Goal: Check status: Check status

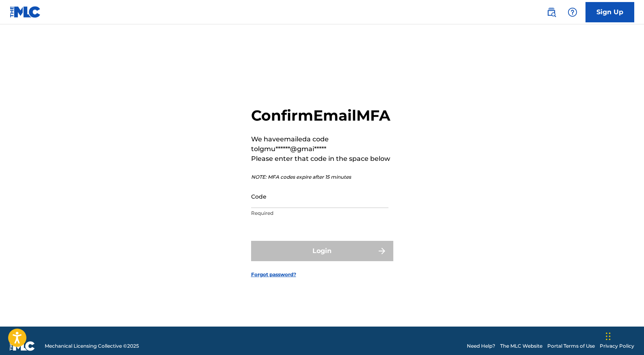
paste input "922266"
click at [335, 208] on input "Code" at bounding box center [319, 196] width 137 height 23
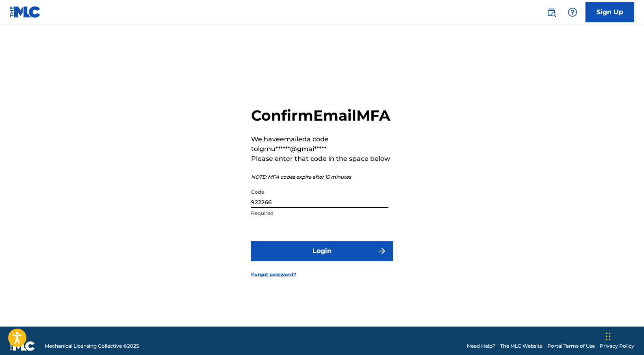
type input "922266"
click at [321, 258] on button "Login" at bounding box center [322, 251] width 142 height 20
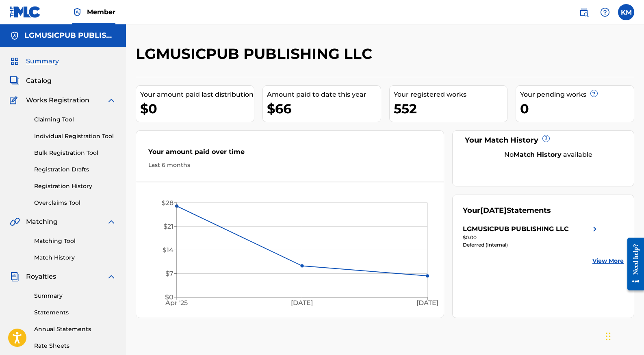
click at [75, 185] on link "Registration History" at bounding box center [75, 186] width 82 height 9
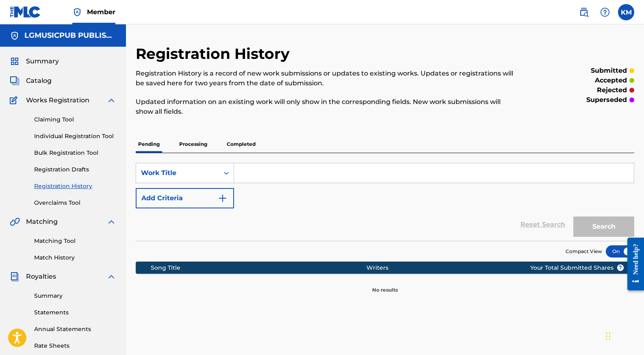
click at [250, 143] on p "Completed" at bounding box center [241, 144] width 34 height 17
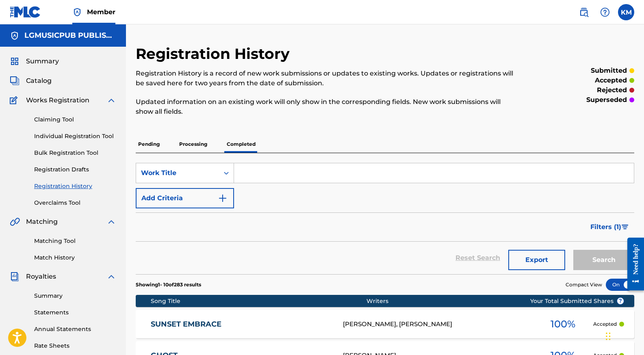
click at [608, 13] on img at bounding box center [605, 12] width 10 height 10
click at [601, 34] on link "Contact us" at bounding box center [605, 34] width 69 height 20
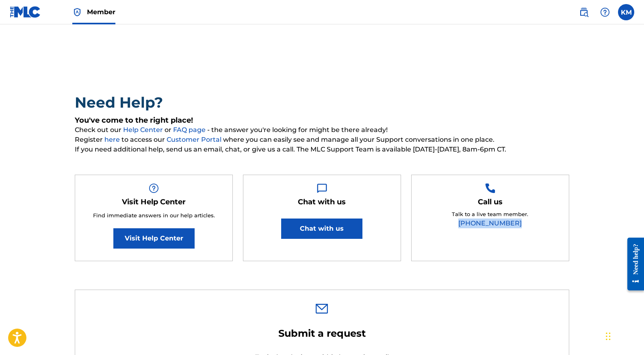
drag, startPoint x: 521, startPoint y: 224, endPoint x: 463, endPoint y: 224, distance: 57.7
click at [463, 224] on div "Talk to a live team member. [PHONE_NUMBER]" at bounding box center [490, 220] width 76 height 18
copy link "[PHONE_NUMBER]"
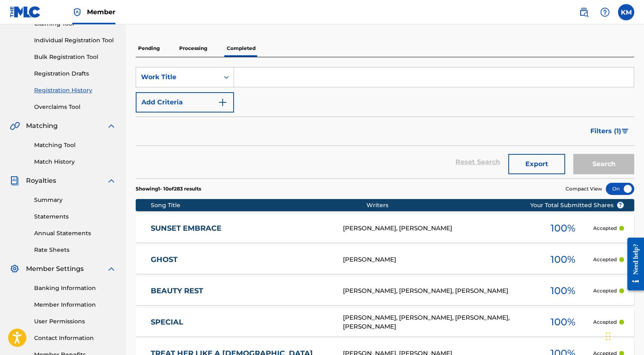
scroll to position [96, 0]
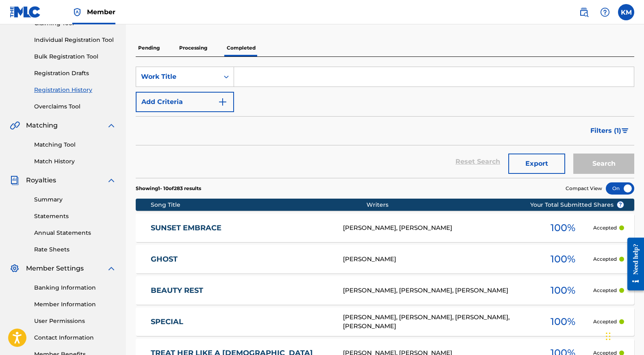
click at [631, 15] on label at bounding box center [626, 12] width 16 height 16
click at [626, 12] on input "KM Konnea [PERSON_NAME] [EMAIL_ADDRESS][DOMAIN_NAME] Notification Preferences P…" at bounding box center [626, 12] width 0 height 0
click at [387, 48] on div "Pending Processing Completed" at bounding box center [385, 47] width 499 height 17
